Goal: Transaction & Acquisition: Book appointment/travel/reservation

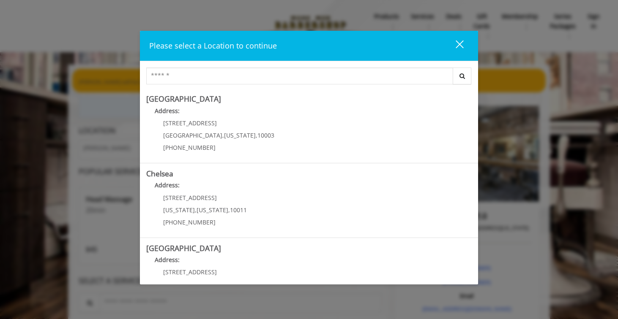
click at [463, 46] on button "close" at bounding box center [454, 45] width 29 height 17
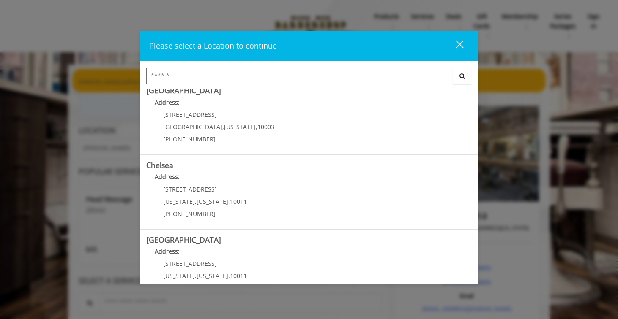
scroll to position [10, 0]
click at [458, 46] on div "close" at bounding box center [454, 46] width 17 height 13
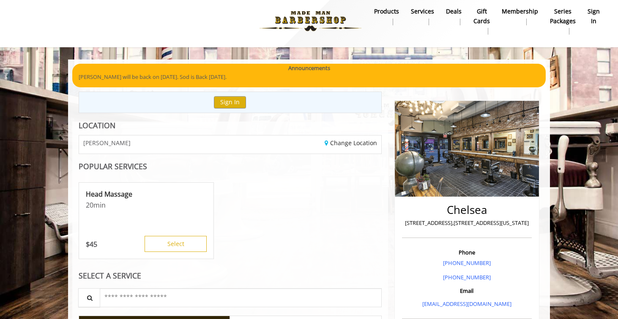
scroll to position [5, 0]
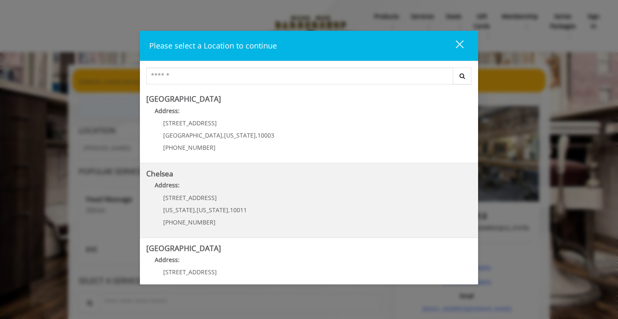
click at [235, 210] on span "10011" at bounding box center [238, 210] width 17 height 8
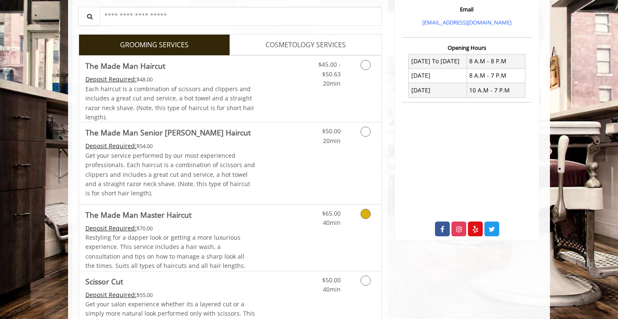
scroll to position [276, 0]
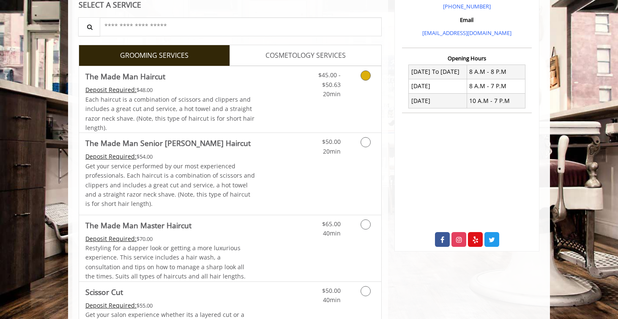
click at [365, 78] on icon "Grooming services" at bounding box center [365, 76] width 10 height 10
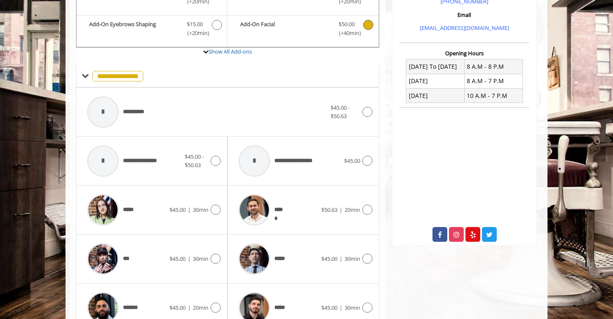
scroll to position [283, 0]
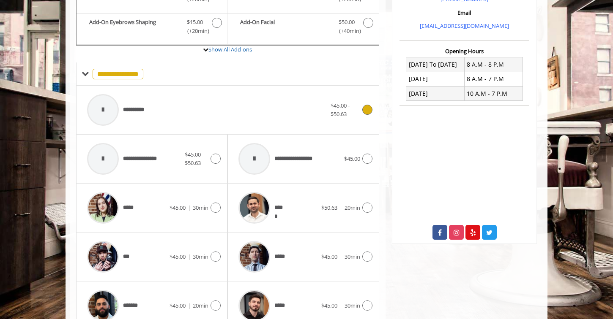
click at [365, 112] on icon at bounding box center [367, 110] width 10 height 10
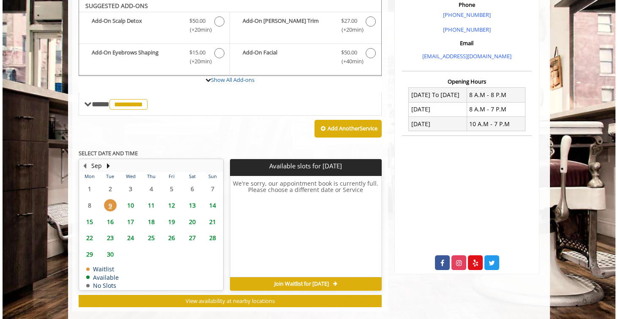
scroll to position [251, 0]
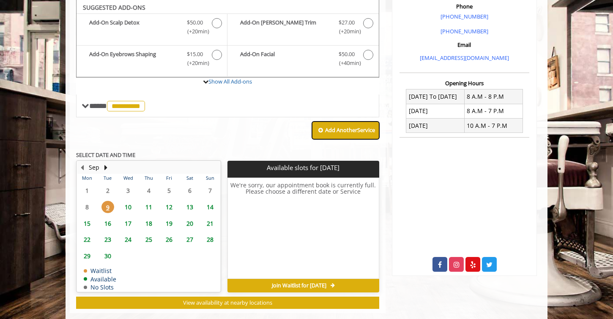
click at [348, 129] on b "Add Another Service" at bounding box center [350, 130] width 50 height 8
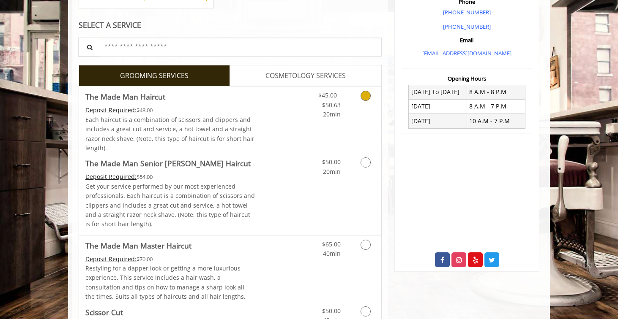
click at [308, 71] on span "COSMETOLOGY SERVICES" at bounding box center [305, 76] width 80 height 11
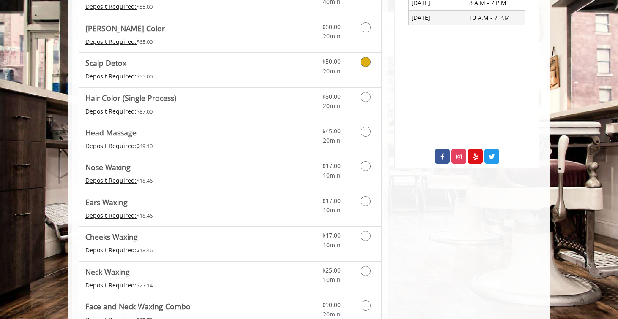
scroll to position [361, 0]
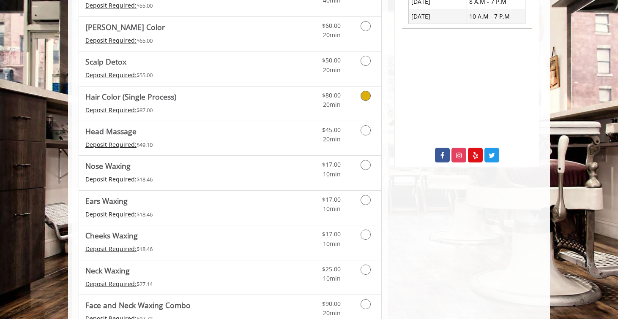
click at [362, 99] on icon "Cosmetology services" at bounding box center [365, 96] width 10 height 10
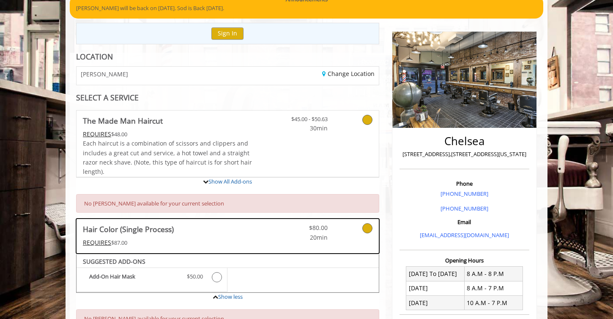
scroll to position [85, 0]
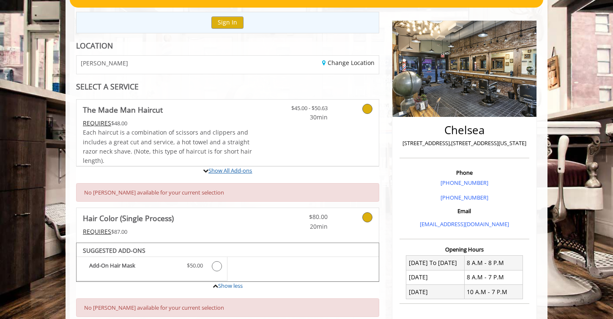
click at [223, 169] on link "Show All Add-ons" at bounding box center [230, 171] width 44 height 8
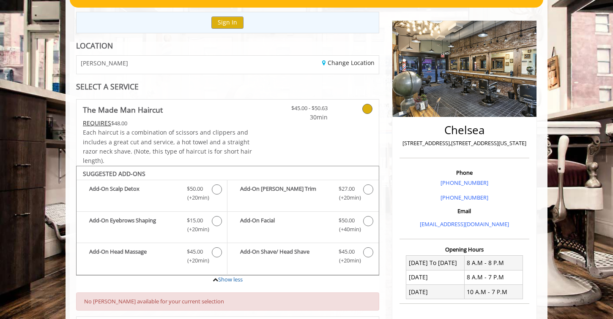
click at [272, 124] on link at bounding box center [265, 133] width 25 height 66
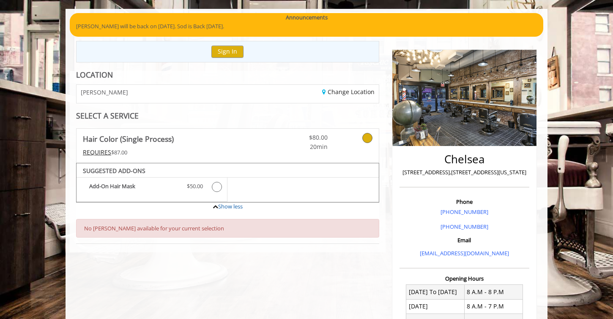
scroll to position [60, 0]
